Goal: Contribute content: Contribute content

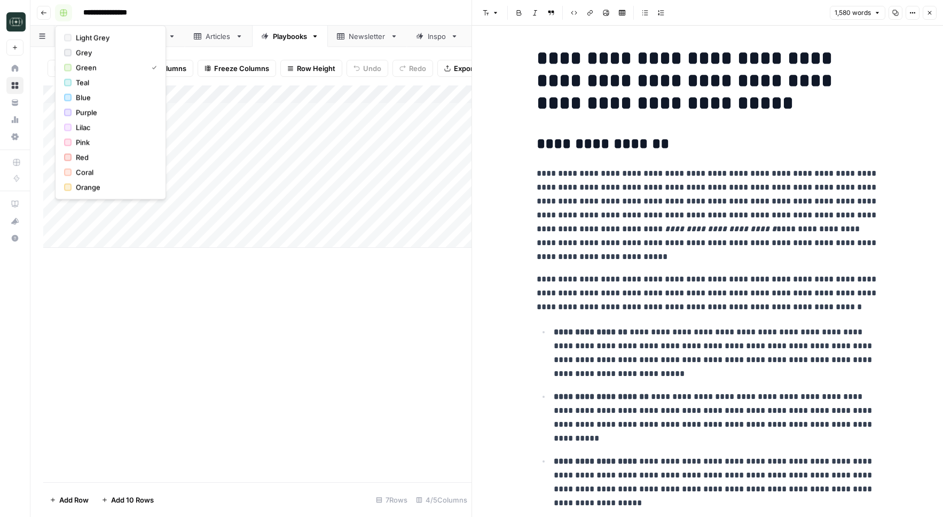
click at [62, 9] on icon "button" at bounding box center [63, 12] width 7 height 7
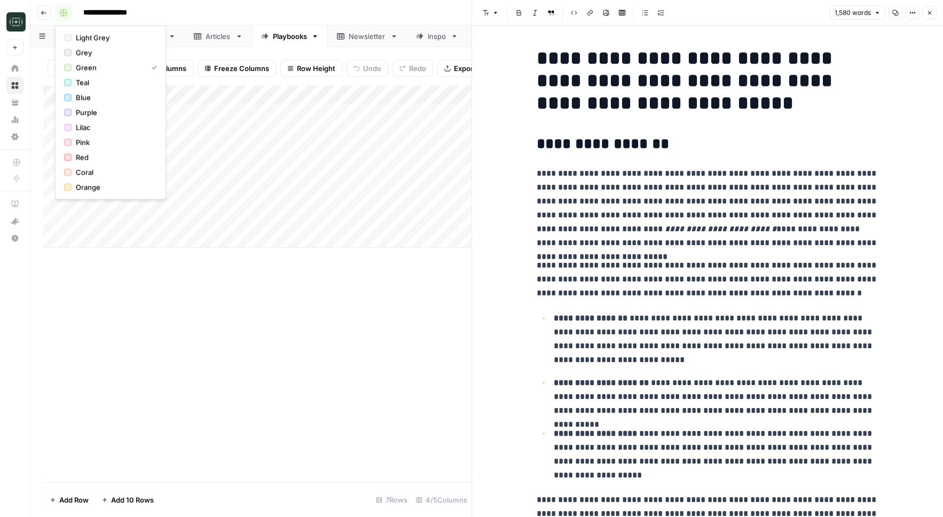
scroll to position [2916, 0]
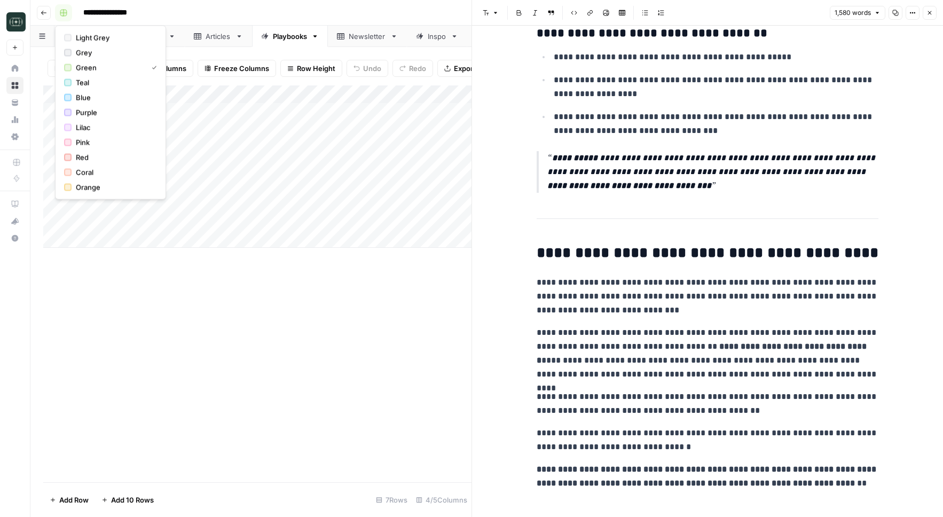
click at [46, 11] on icon "button" at bounding box center [44, 13] width 6 height 6
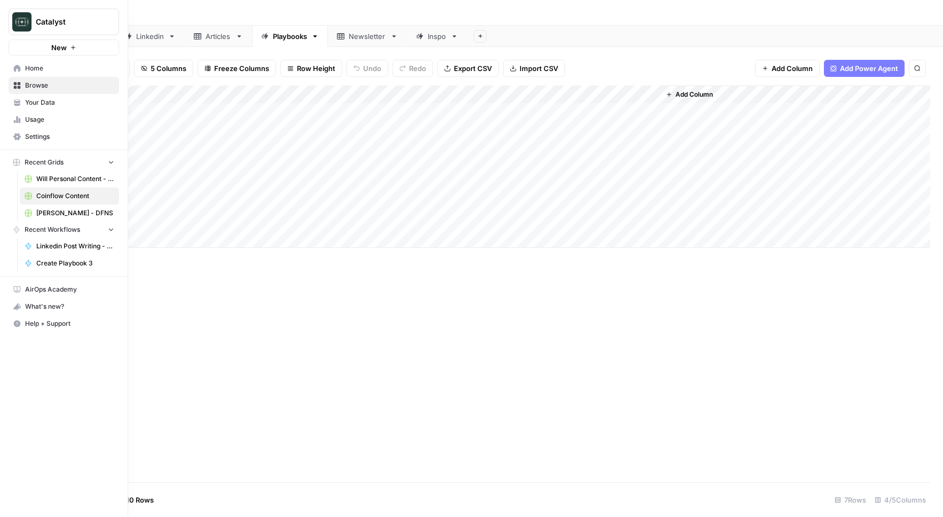
click at [59, 172] on link "Will Personal Content - [DATE]" at bounding box center [69, 178] width 99 height 17
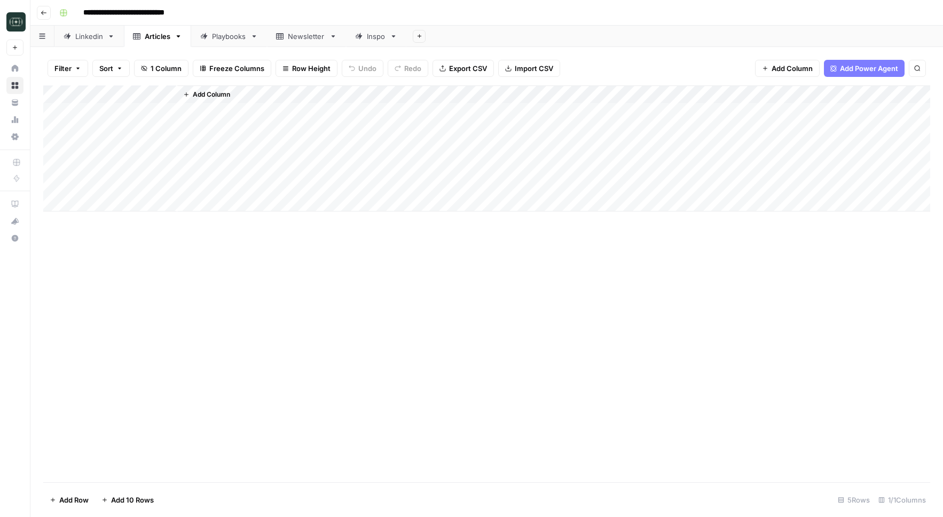
click at [84, 35] on div "Linkedin" at bounding box center [89, 36] width 28 height 11
click at [240, 475] on div "Add Column" at bounding box center [486, 283] width 887 height 397
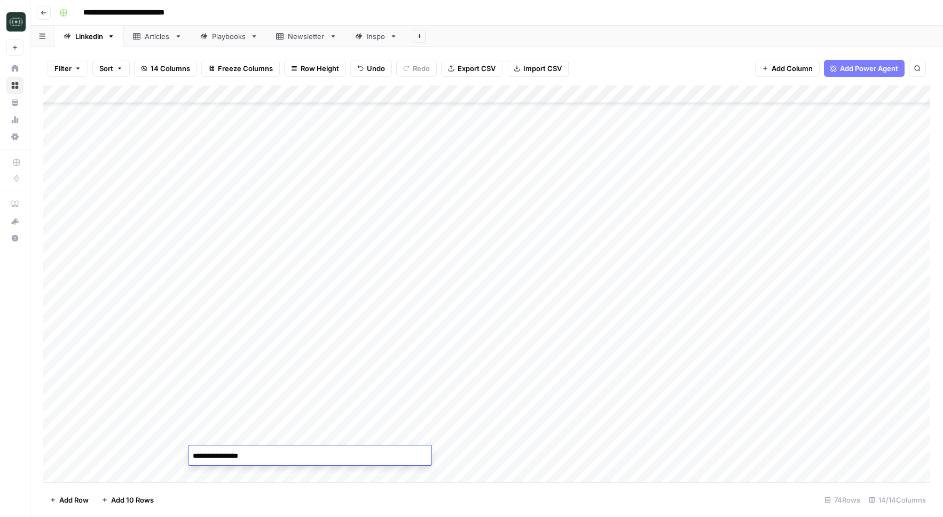
scroll to position [23, 0]
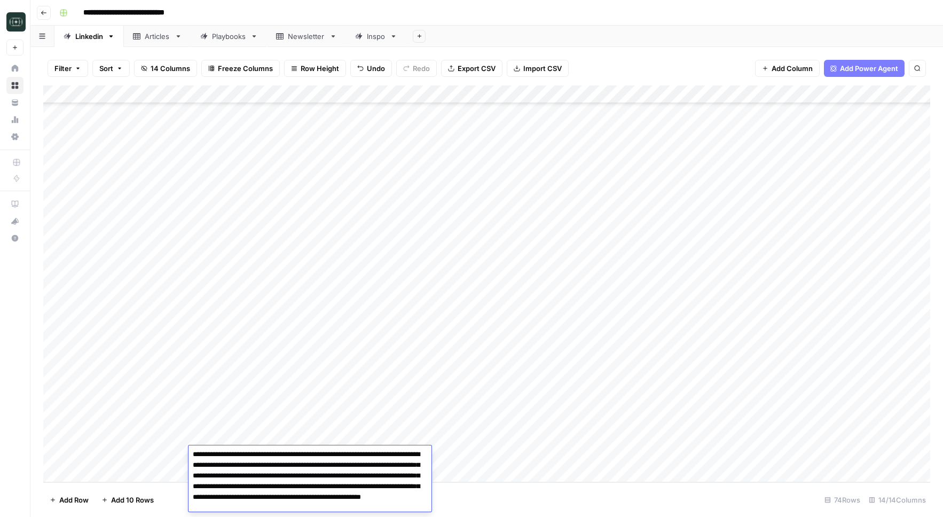
type textarea "**********"
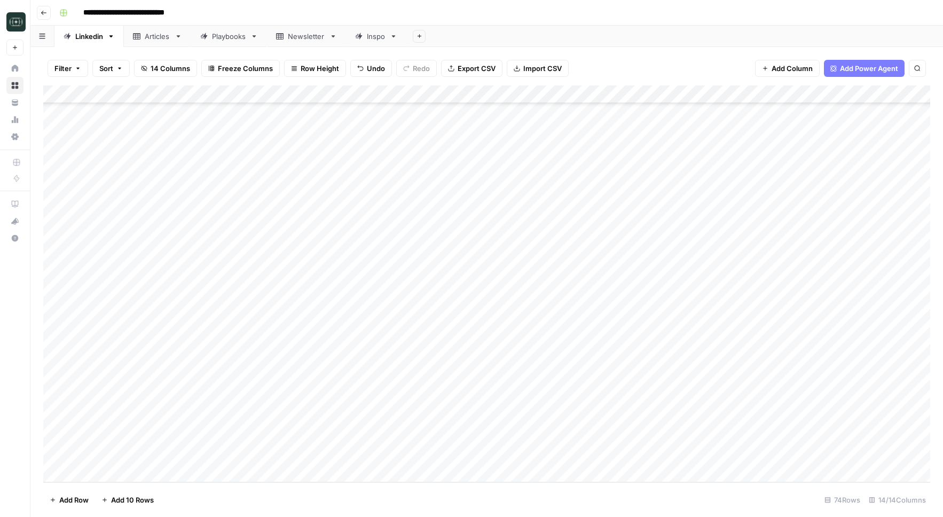
click at [356, 455] on div "Add Column" at bounding box center [486, 283] width 887 height 397
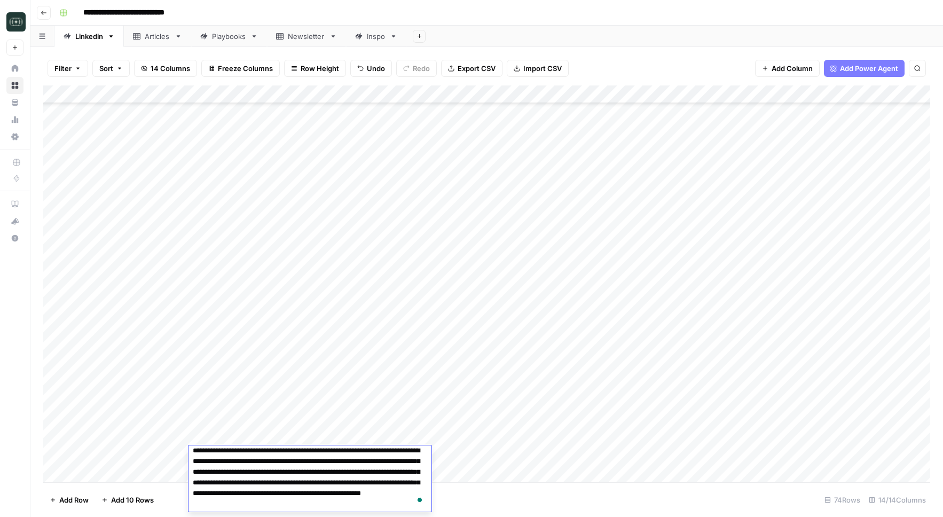
scroll to position [0, 0]
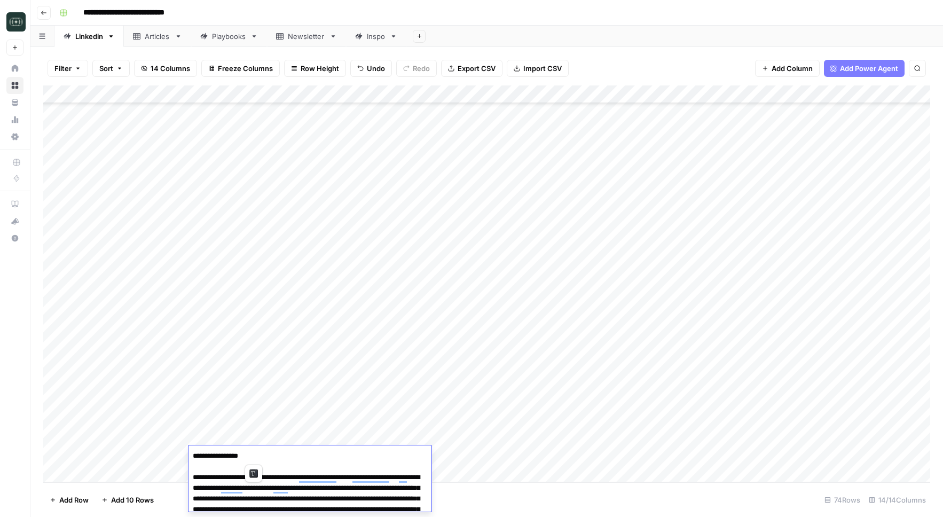
drag, startPoint x: 254, startPoint y: 456, endPoint x: 224, endPoint y: 458, distance: 29.4
click at [224, 458] on textarea "**********" at bounding box center [309, 493] width 243 height 90
type textarea "**********"
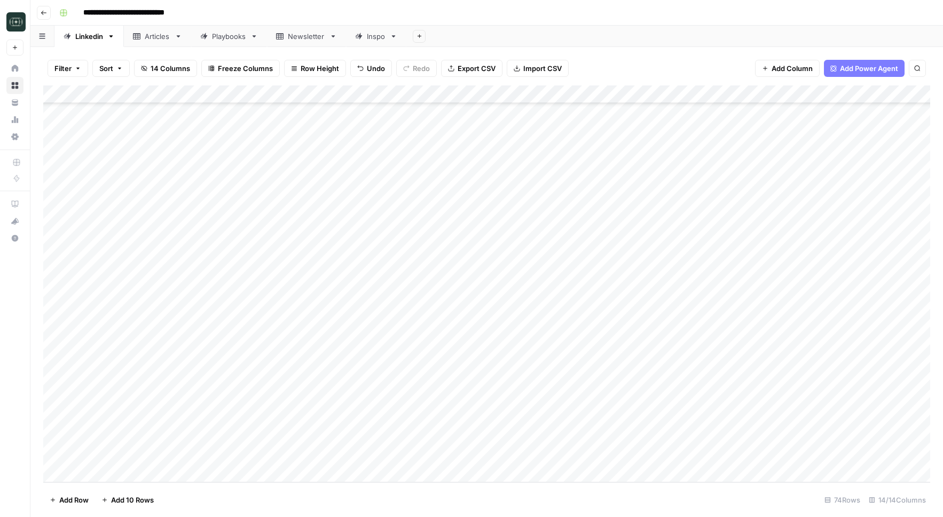
click at [467, 451] on div "Add Column" at bounding box center [486, 283] width 887 height 397
click at [460, 453] on div "Add Column" at bounding box center [486, 283] width 887 height 397
click at [308, 478] on div "Add Column" at bounding box center [486, 283] width 887 height 397
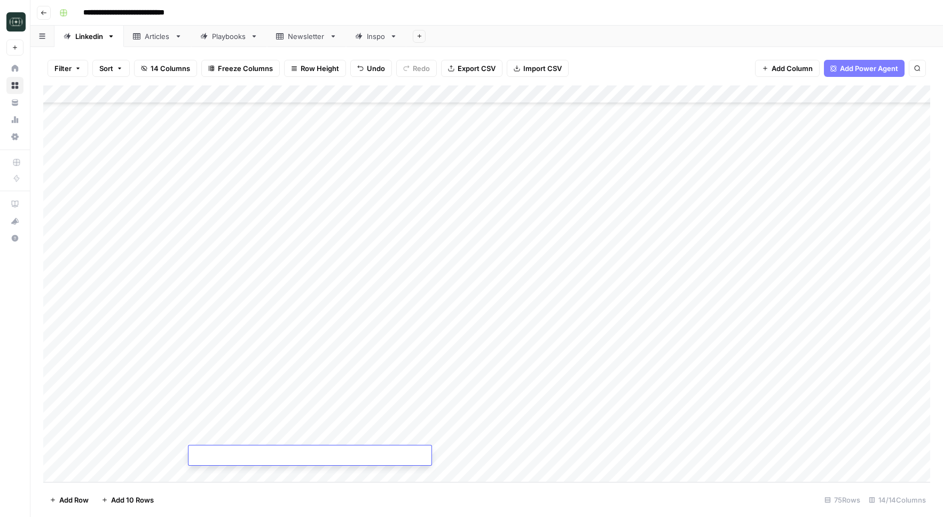
click at [450, 436] on div "Add Column" at bounding box center [486, 283] width 887 height 397
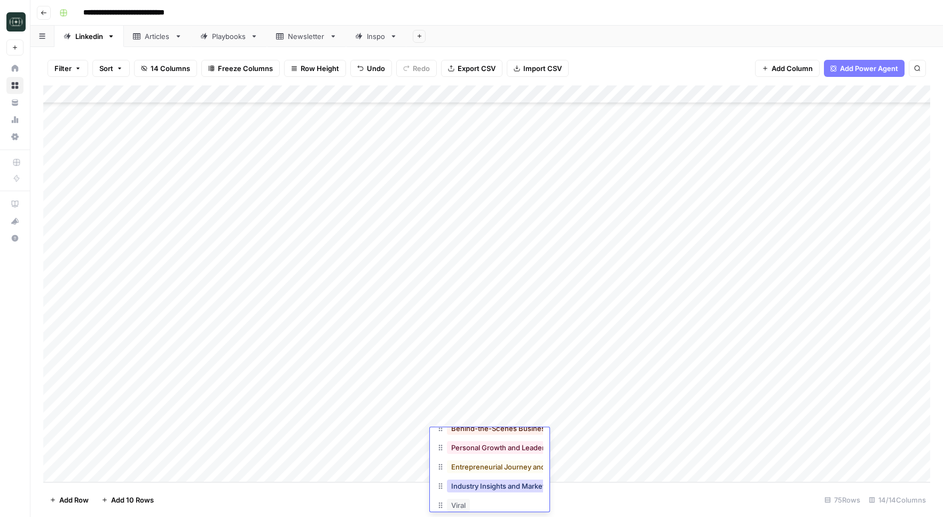
scroll to position [104, 0]
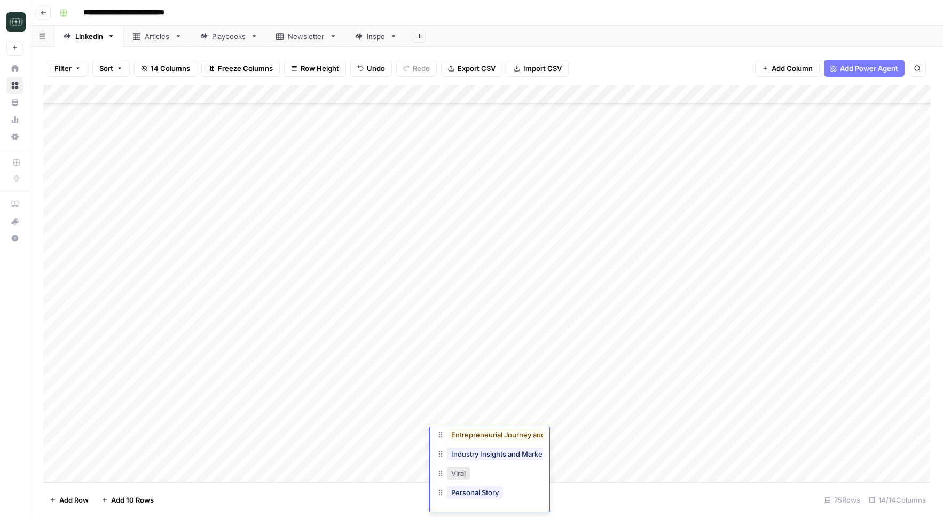
click at [459, 476] on button "Viral" at bounding box center [458, 473] width 23 height 13
click at [543, 439] on div "Add Column" at bounding box center [486, 283] width 887 height 397
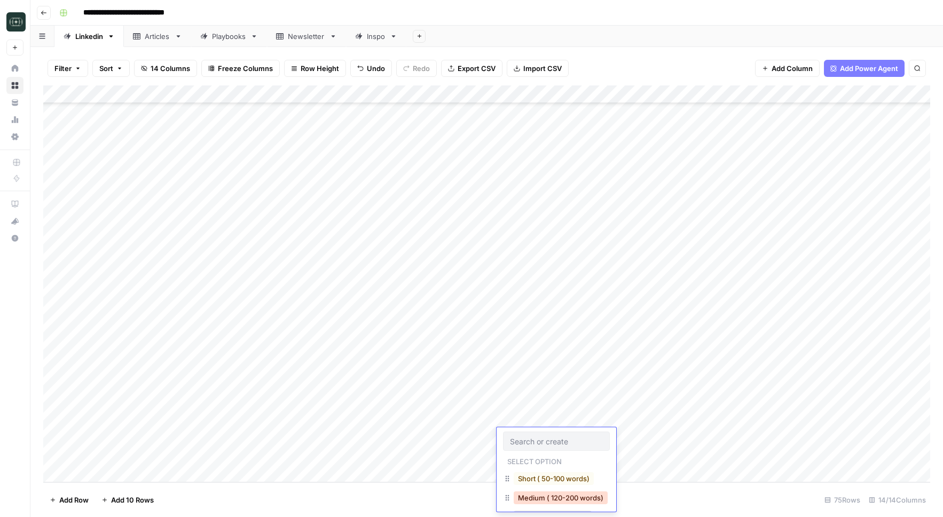
scroll to position [25, 0]
click at [531, 490] on button "Long (210-300 word)" at bounding box center [553, 492] width 78 height 13
click at [649, 437] on div "Add Column" at bounding box center [486, 283] width 887 height 397
click at [379, 438] on div "Add Column" at bounding box center [486, 283] width 887 height 397
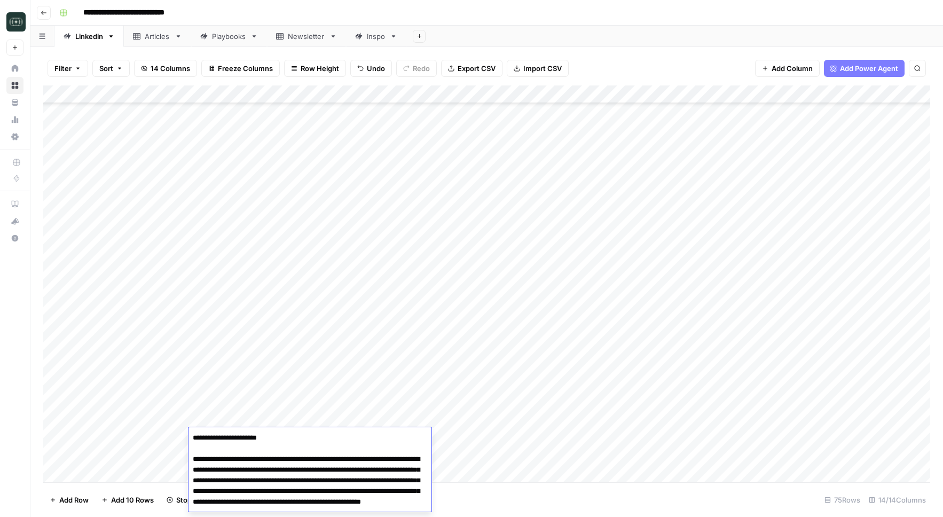
scroll to position [9, 0]
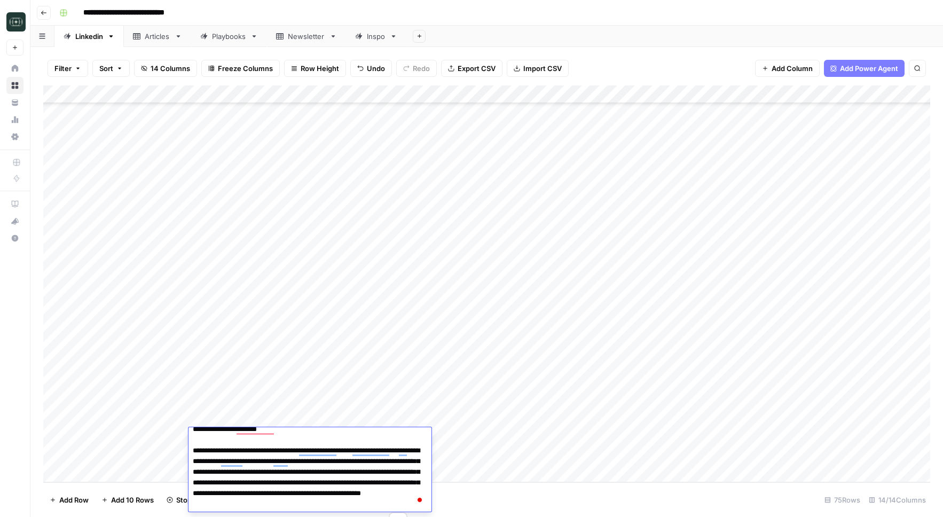
click at [485, 483] on footer "Add Row Add 10 Rows Stop Runs 75 Rows 14/14 Columns" at bounding box center [486, 499] width 887 height 35
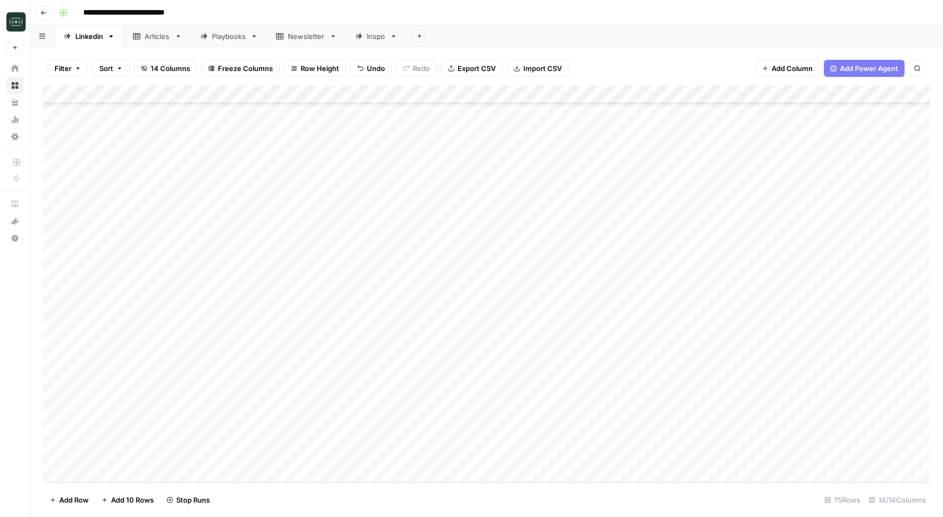
click at [379, 463] on div "Add Column" at bounding box center [486, 283] width 887 height 397
type textarea "**********"
click at [463, 461] on div "Add Column" at bounding box center [486, 283] width 887 height 397
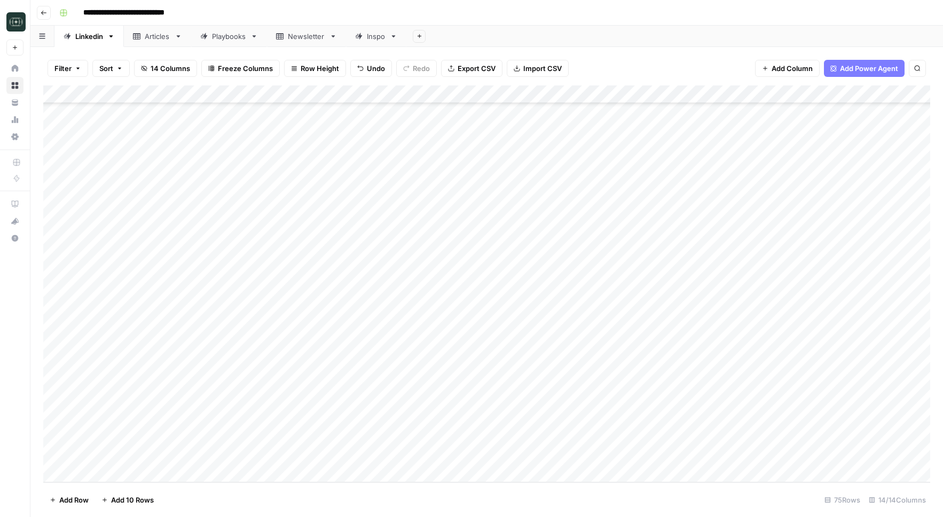
click at [463, 461] on div "Add Column" at bounding box center [486, 283] width 887 height 397
click at [471, 471] on button "News" at bounding box center [461, 473] width 28 height 13
click at [523, 462] on div "Add Column" at bounding box center [486, 283] width 887 height 397
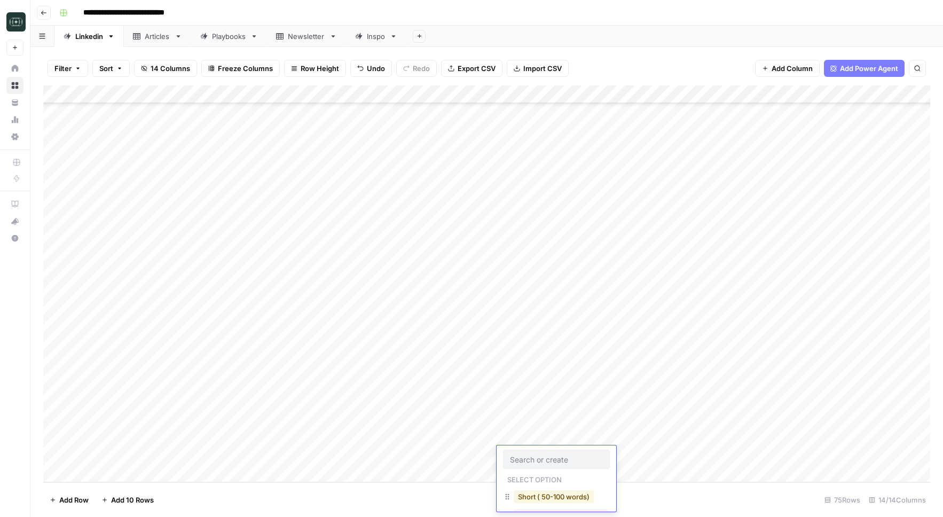
scroll to position [43, 0]
click at [530, 494] on button "Long (210-300 word)" at bounding box center [553, 492] width 78 height 13
click at [631, 458] on div "Add Column" at bounding box center [486, 283] width 887 height 397
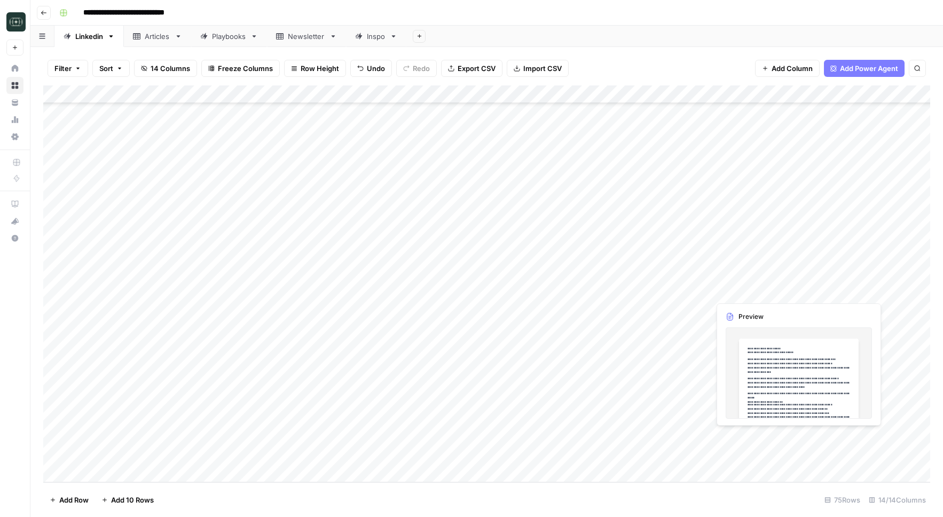
click at [799, 437] on div "Add Column" at bounding box center [486, 283] width 887 height 397
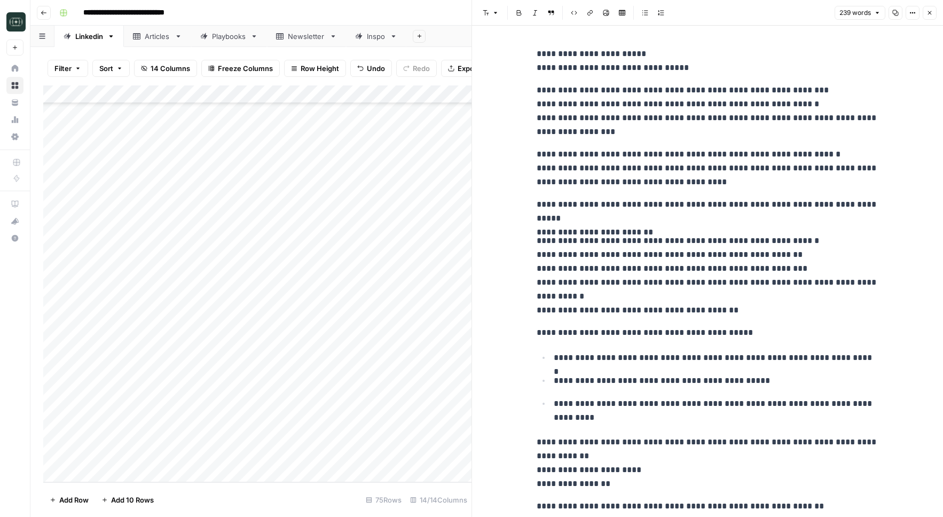
click at [927, 14] on icon "button" at bounding box center [929, 13] width 6 height 6
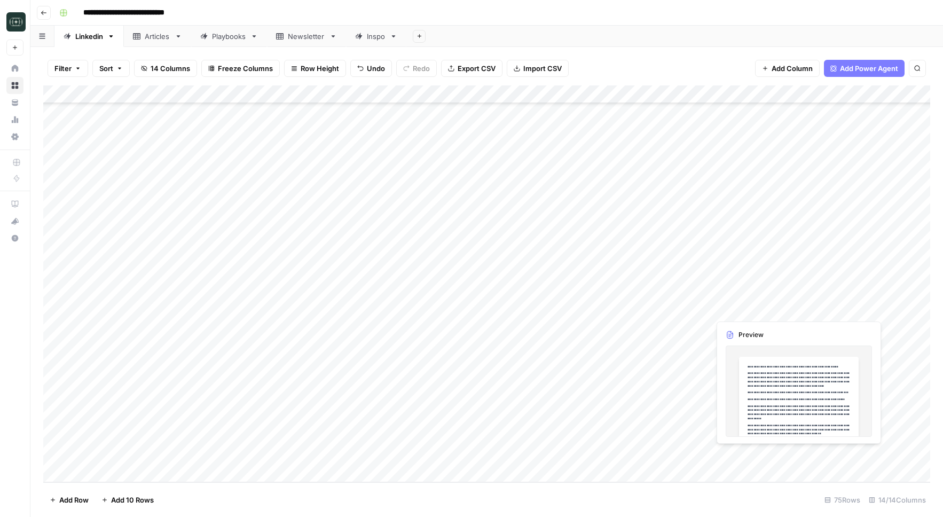
click at [760, 453] on div "Add Column" at bounding box center [486, 283] width 887 height 397
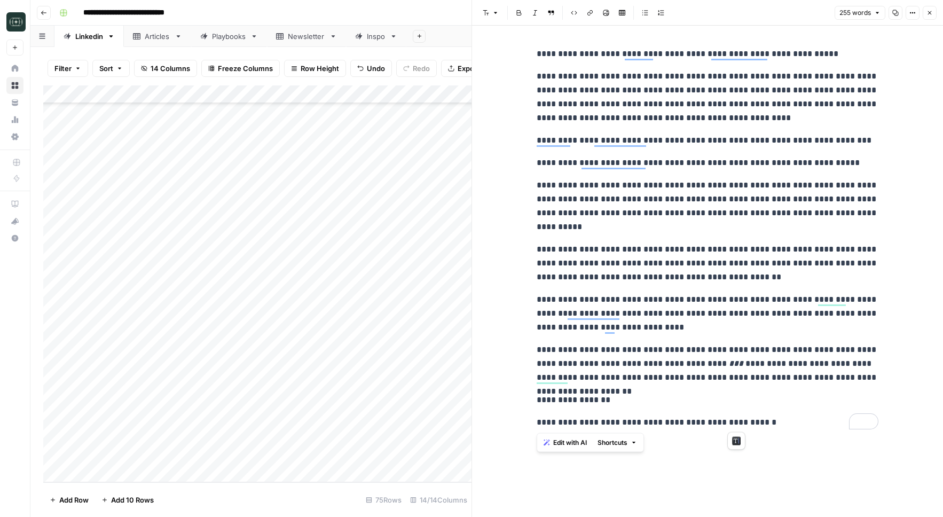
drag, startPoint x: 536, startPoint y: 51, endPoint x: 764, endPoint y: 429, distance: 441.7
click at [764, 429] on div "**********" at bounding box center [707, 238] width 354 height 391
copy div "**********"
click at [934, 13] on button "Close" at bounding box center [930, 13] width 14 height 14
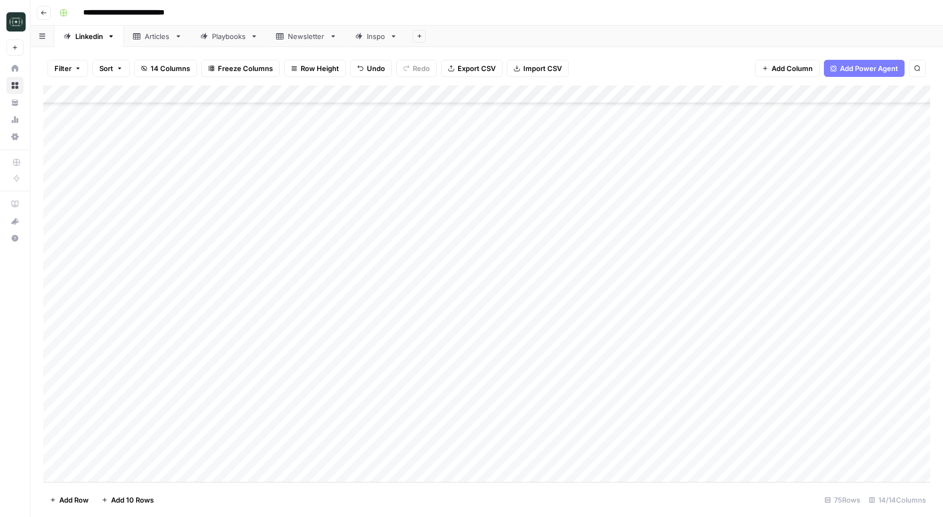
click at [357, 457] on div "Add Column" at bounding box center [486, 283] width 887 height 397
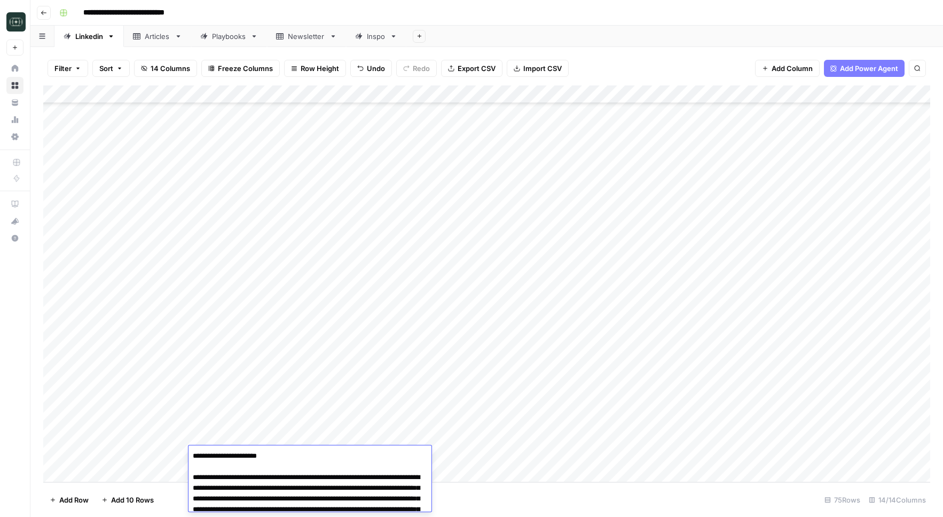
scroll to position [27, 0]
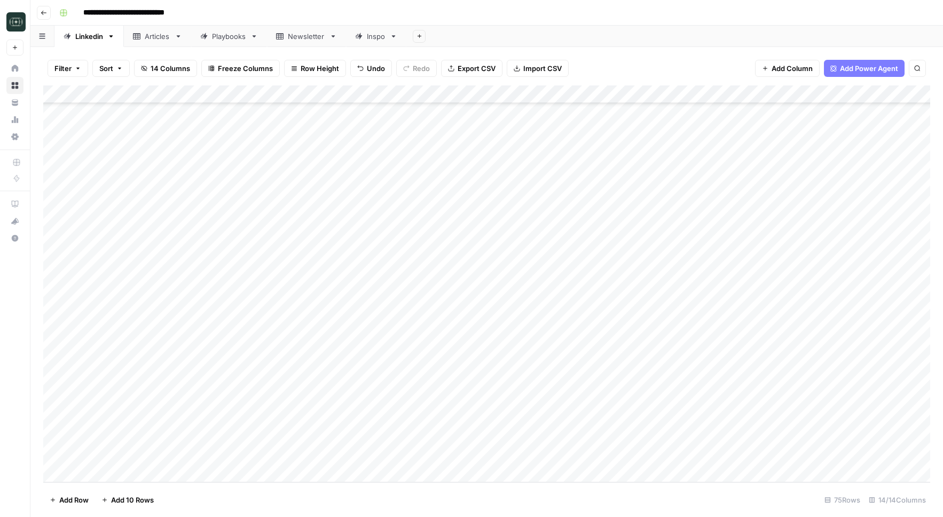
click at [464, 478] on div "Add Column" at bounding box center [486, 283] width 887 height 397
click at [387, 474] on div "Add Column" at bounding box center [486, 283] width 887 height 397
click at [387, 457] on textarea at bounding box center [309, 455] width 243 height 15
click at [389, 437] on div "Add Column" at bounding box center [486, 283] width 887 height 397
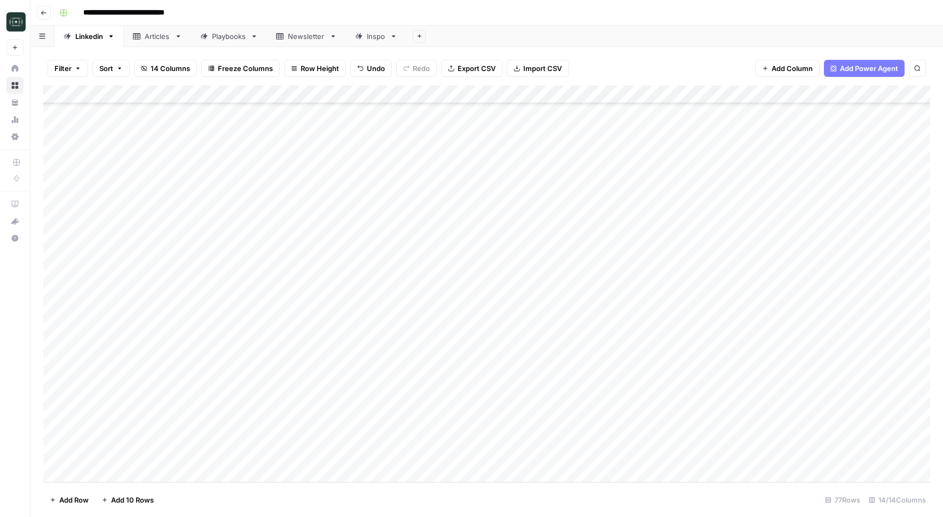
click at [389, 437] on div "Add Column" at bounding box center [486, 283] width 887 height 397
type textarea "**********"
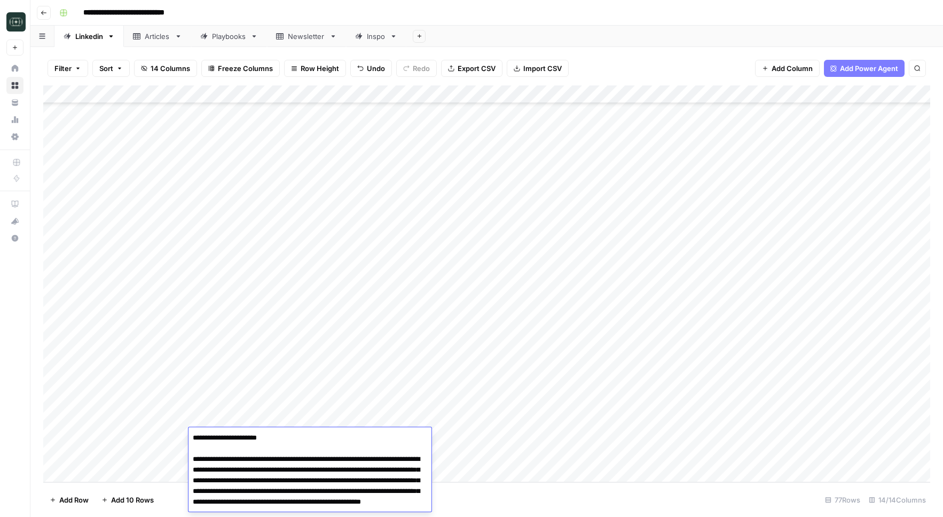
scroll to position [5, 0]
click at [452, 438] on div "Add Column" at bounding box center [486, 283] width 887 height 397
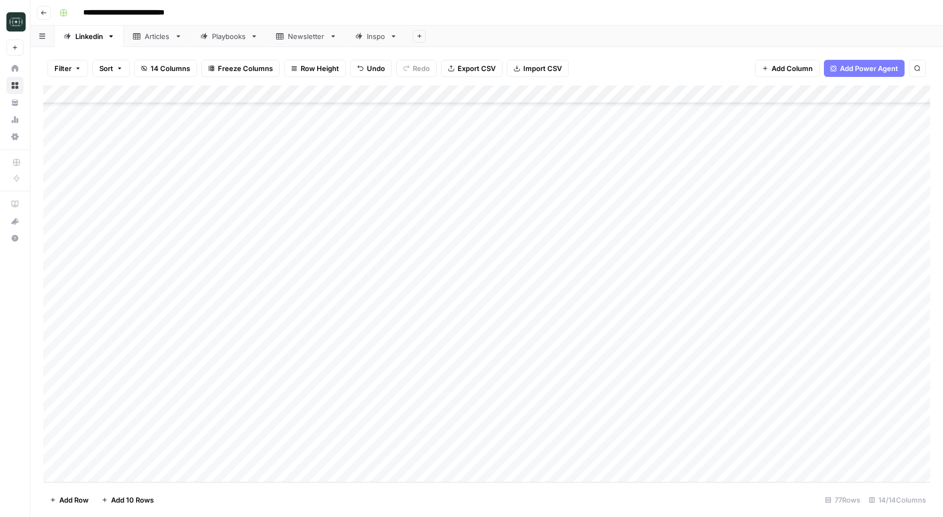
click at [452, 438] on div "Add Column" at bounding box center [486, 283] width 887 height 397
click at [459, 485] on div "Comparison" at bounding box center [471, 478] width 53 height 15
click at [466, 476] on button "Comparison" at bounding box center [471, 478] width 49 height 13
click at [549, 440] on div "Add Column" at bounding box center [486, 283] width 887 height 397
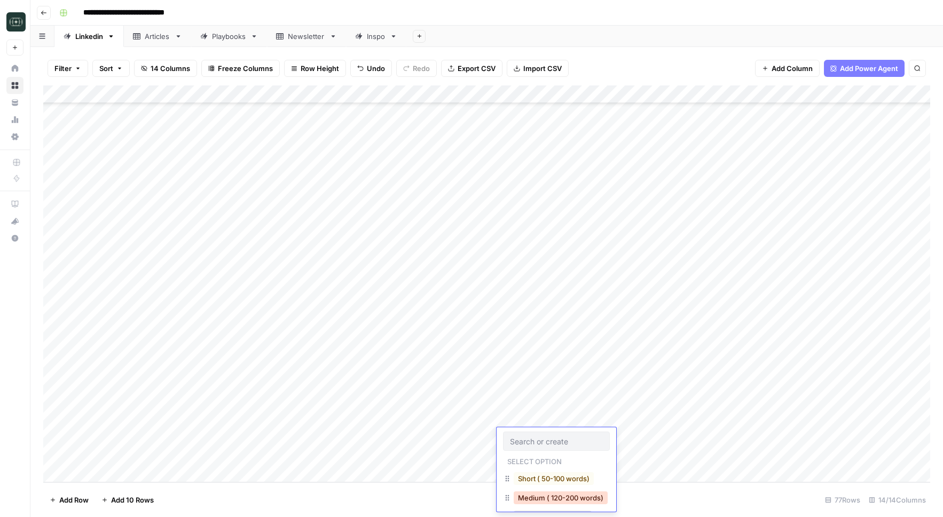
click at [549, 495] on button "Medium ( 120-200 words)" at bounding box center [561, 497] width 94 height 13
click at [646, 432] on div "Add Column" at bounding box center [486, 283] width 887 height 397
